Goal: Transaction & Acquisition: Purchase product/service

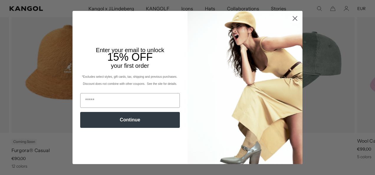
click at [293, 20] on circle "Close dialog" at bounding box center [295, 19] width 10 height 10
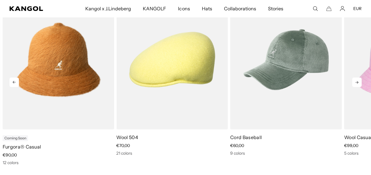
click at [359, 81] on icon at bounding box center [356, 82] width 9 height 9
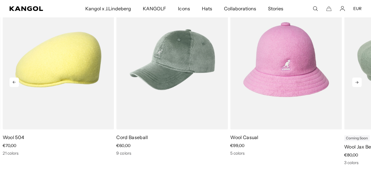
click at [359, 81] on icon at bounding box center [356, 82] width 9 height 9
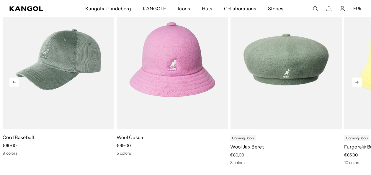
scroll to position [0, 122]
click at [359, 81] on icon at bounding box center [356, 82] width 9 height 9
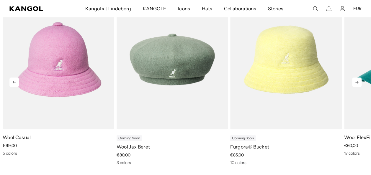
click at [359, 81] on icon at bounding box center [356, 82] width 9 height 9
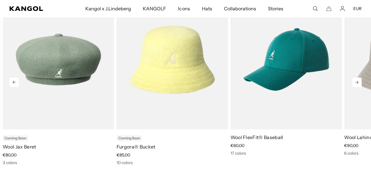
click at [359, 81] on icon at bounding box center [356, 82] width 9 height 9
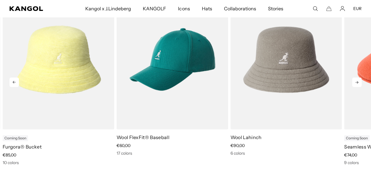
click at [359, 81] on icon at bounding box center [356, 82] width 9 height 9
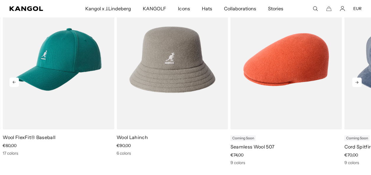
click at [359, 81] on icon at bounding box center [356, 82] width 9 height 9
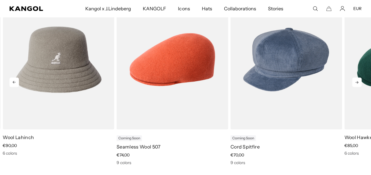
click at [357, 80] on icon at bounding box center [356, 82] width 9 height 9
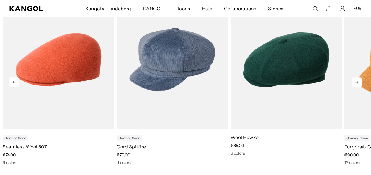
scroll to position [0, 0]
click at [357, 80] on icon at bounding box center [356, 82] width 9 height 9
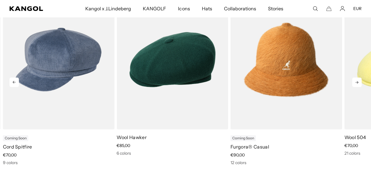
scroll to position [0, 122]
click at [357, 80] on icon at bounding box center [356, 82] width 9 height 9
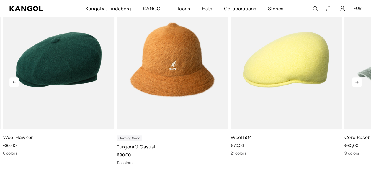
click at [357, 80] on icon at bounding box center [356, 82] width 9 height 9
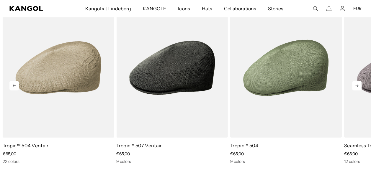
scroll to position [0, 0]
click at [357, 84] on icon at bounding box center [356, 85] width 9 height 9
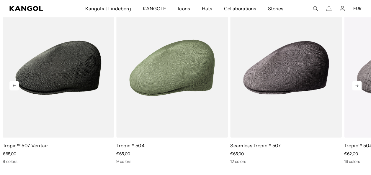
click at [357, 84] on icon at bounding box center [356, 85] width 9 height 9
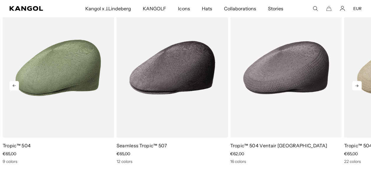
click at [357, 84] on icon at bounding box center [356, 85] width 9 height 9
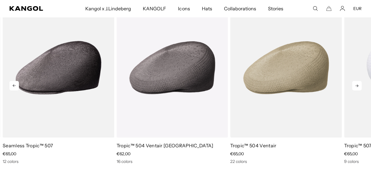
drag, startPoint x: 357, startPoint y: 84, endPoint x: 357, endPoint y: 80, distance: 4.8
click at [0, 0] on link "2 of 5" at bounding box center [0, 0] width 0 height 0
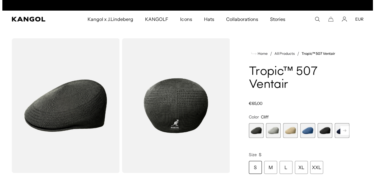
scroll to position [0, 122]
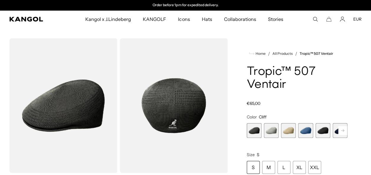
click at [314, 20] on icon "Search here" at bounding box center [314, 19] width 5 height 5
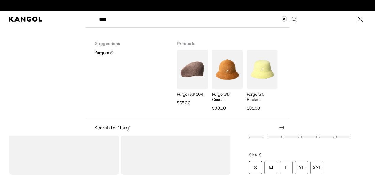
scroll to position [0, 0]
type input "****"
click at [190, 95] on p "Furgora® 504" at bounding box center [192, 94] width 31 height 5
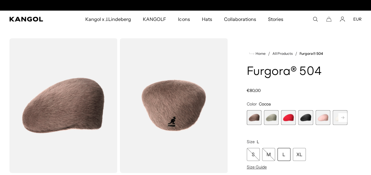
click at [336, 123] on span "6 of 7" at bounding box center [340, 117] width 15 height 15
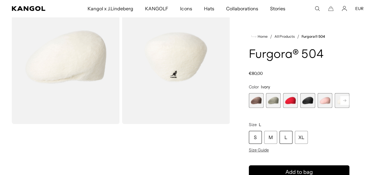
scroll to position [0, 122]
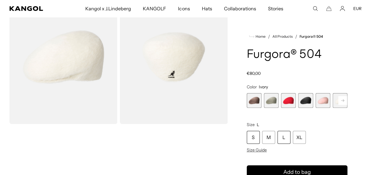
click at [251, 140] on div "S" at bounding box center [253, 137] width 13 height 13
click at [256, 149] on span "Size Guide" at bounding box center [257, 150] width 20 height 5
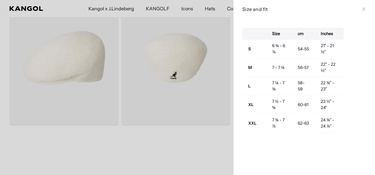
click at [362, 8] on icon at bounding box center [364, 9] width 4 height 4
